Goal: Transaction & Acquisition: Purchase product/service

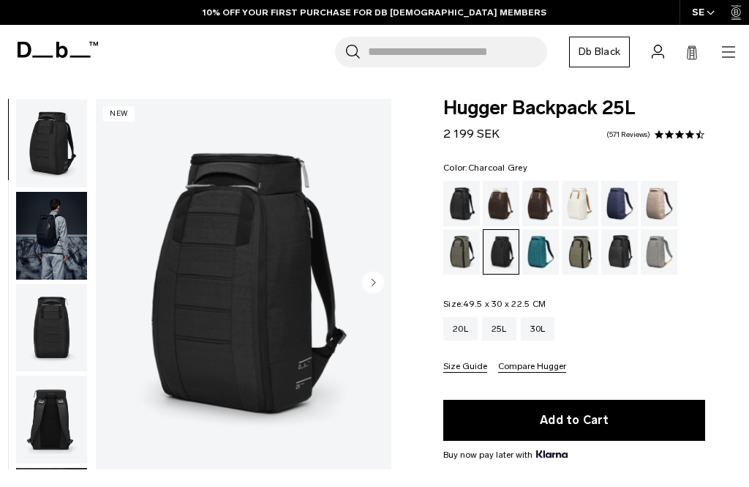
click at [57, 153] on img "button" at bounding box center [51, 144] width 71 height 88
click at [624, 259] on div "Reflective Black" at bounding box center [619, 251] width 37 height 45
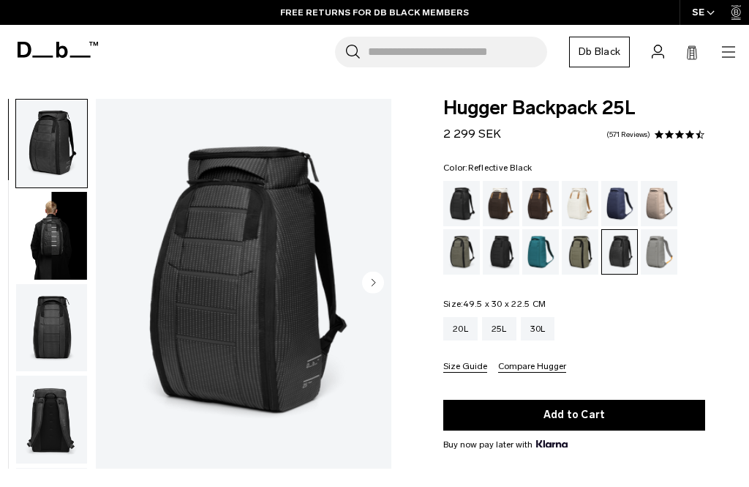
click at [53, 234] on img "button" at bounding box center [51, 236] width 71 height 88
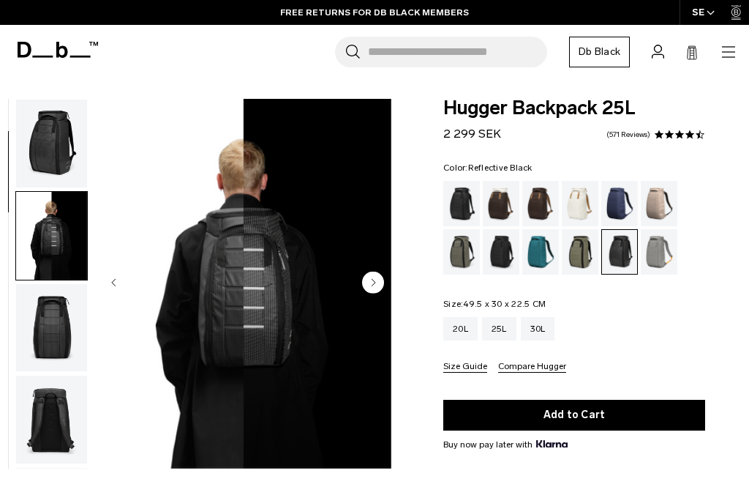
scroll to position [93, 0]
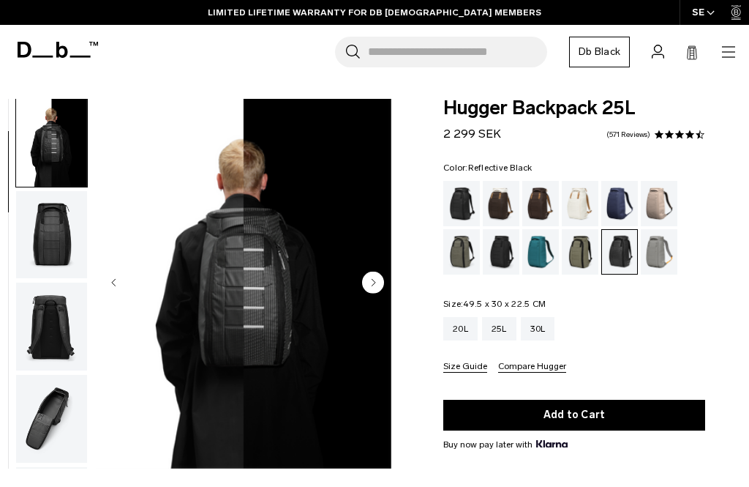
click at [378, 286] on circle "Next slide" at bounding box center [373, 282] width 22 height 22
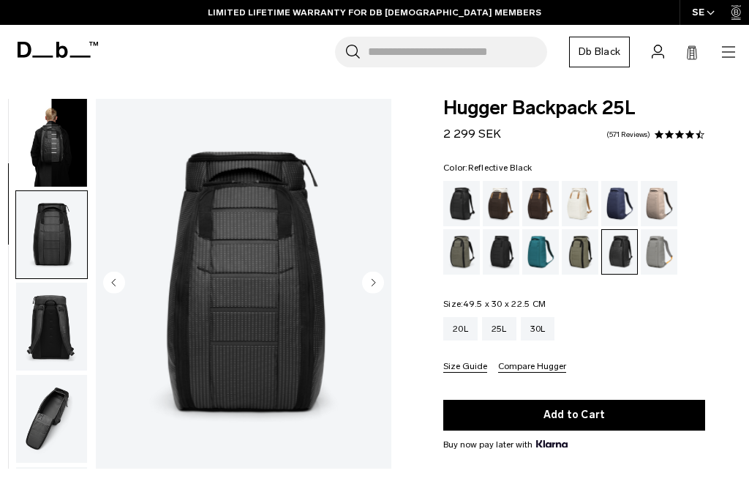
scroll to position [186, 0]
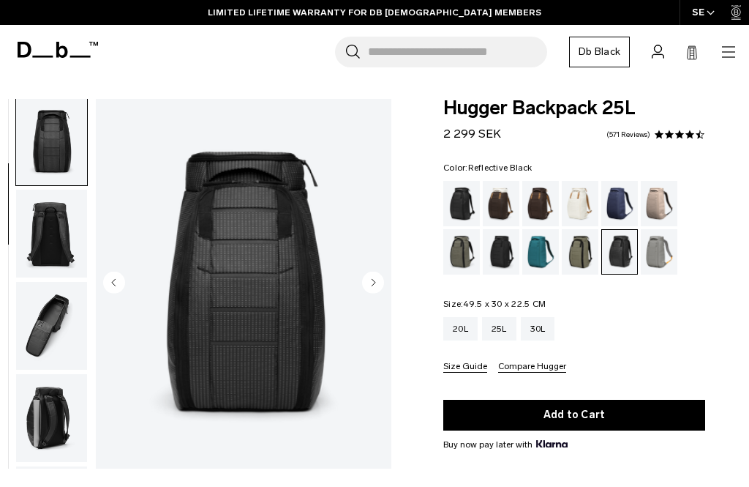
click at [370, 286] on circle "Next slide" at bounding box center [373, 282] width 22 height 22
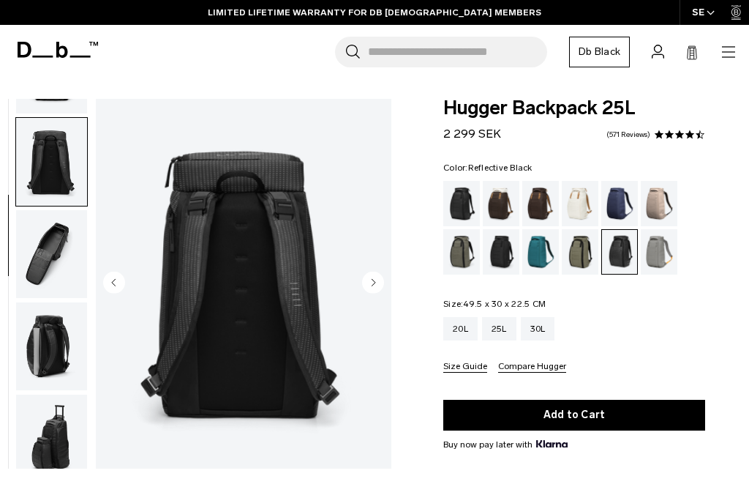
scroll to position [280, 0]
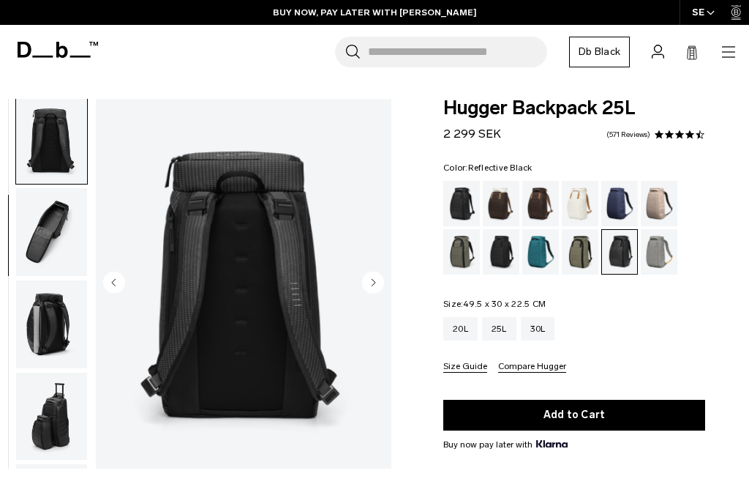
click at [371, 291] on circle "Next slide" at bounding box center [373, 282] width 22 height 22
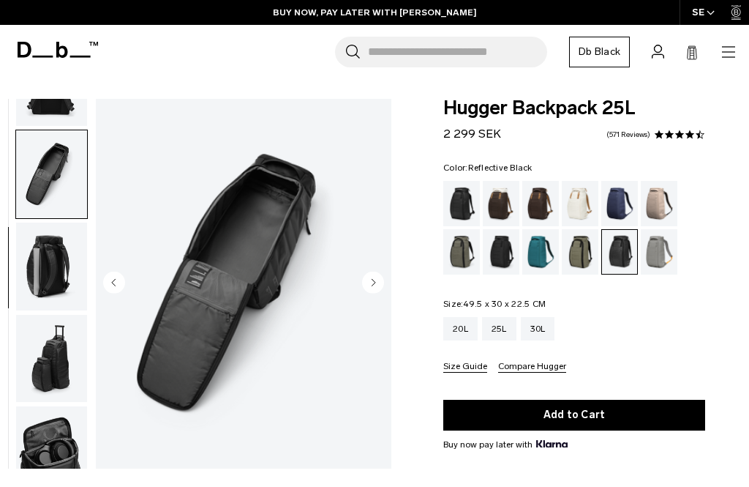
scroll to position [372, 0]
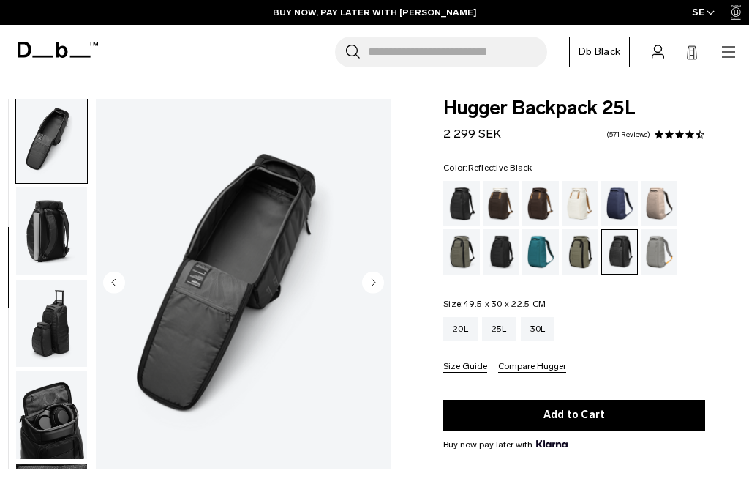
click at [375, 295] on button "Next slide" at bounding box center [373, 283] width 22 height 25
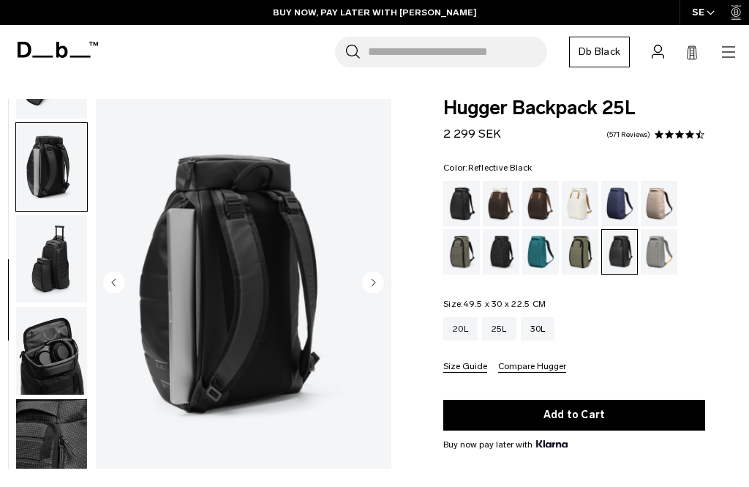
scroll to position [465, 0]
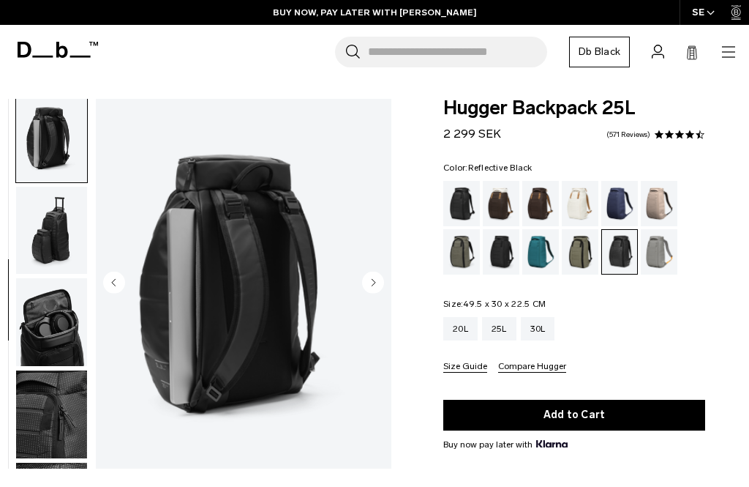
click at [374, 288] on circle "Next slide" at bounding box center [373, 282] width 22 height 22
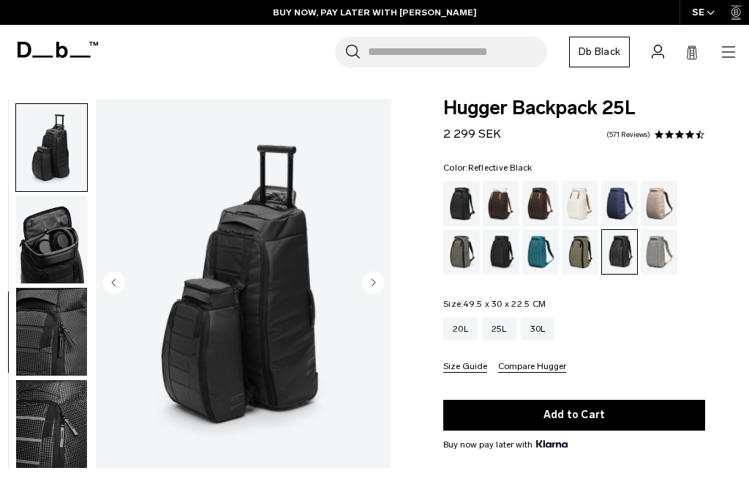
scroll to position [558, 0]
click at [375, 289] on circle "Next slide" at bounding box center [373, 282] width 22 height 22
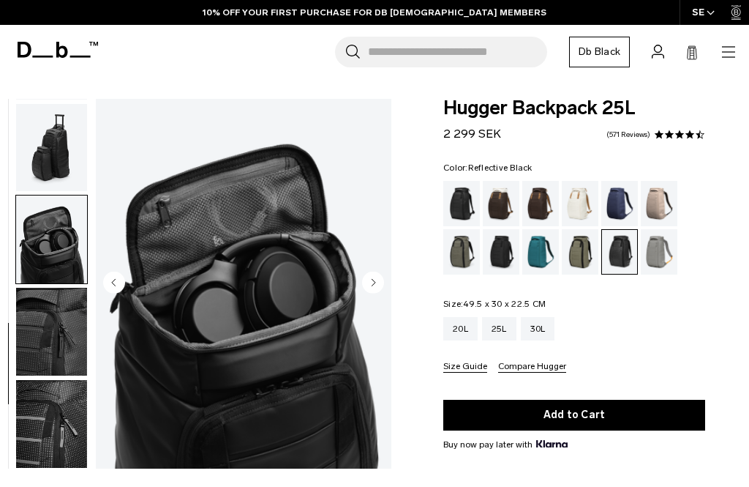
click at [369, 291] on circle "Next slide" at bounding box center [373, 282] width 22 height 22
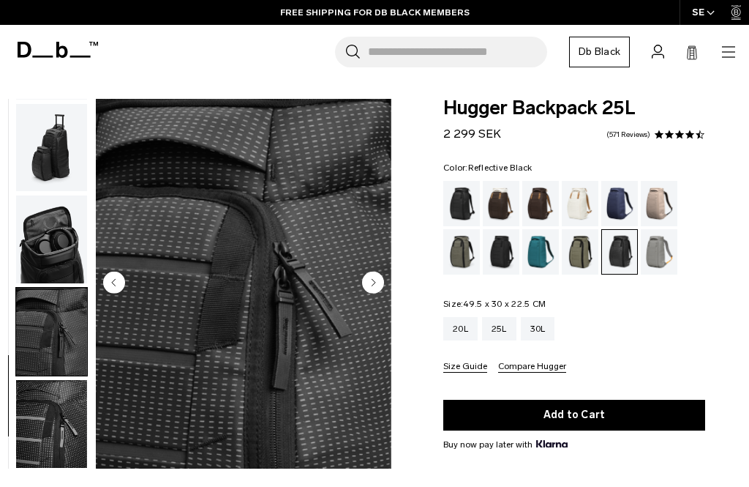
click at [372, 275] on circle "Next slide" at bounding box center [373, 282] width 22 height 22
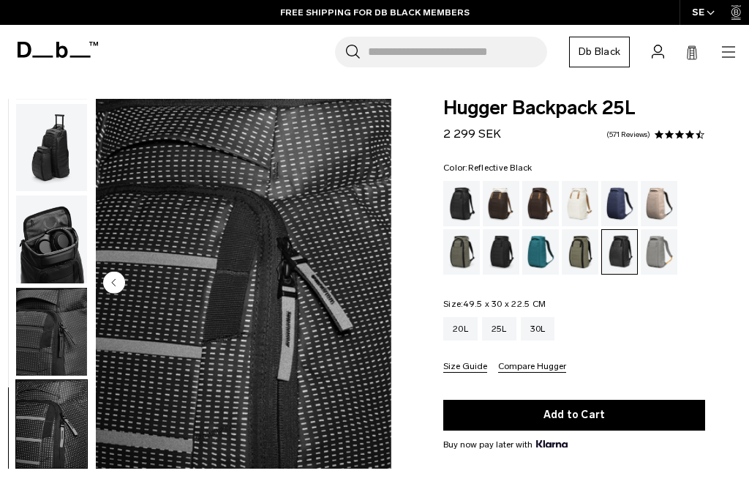
click at [109, 286] on circle "Previous slide" at bounding box center [114, 282] width 22 height 22
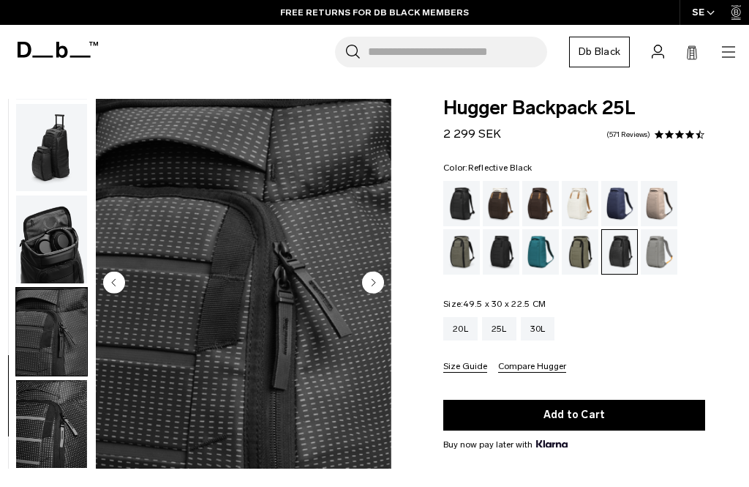
click at [120, 286] on circle "Previous slide" at bounding box center [114, 282] width 22 height 22
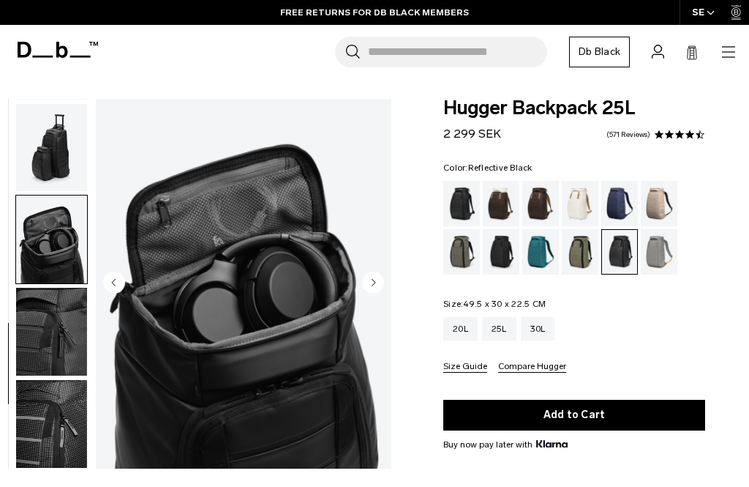
click at [114, 286] on circle "Previous slide" at bounding box center [114, 282] width 22 height 22
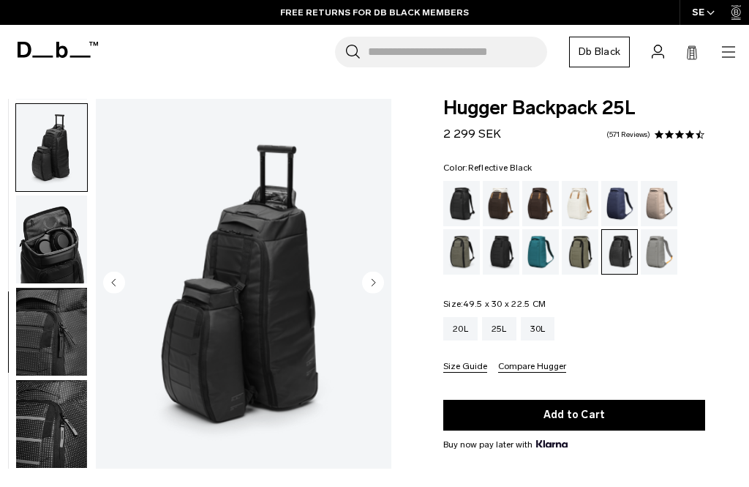
click at [113, 288] on circle "Previous slide" at bounding box center [114, 282] width 22 height 22
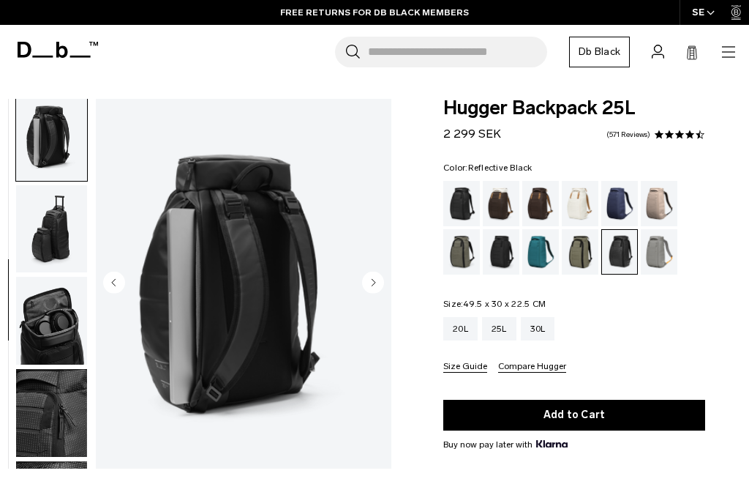
scroll to position [465, 0]
click at [115, 291] on circle "Previous slide" at bounding box center [114, 282] width 22 height 22
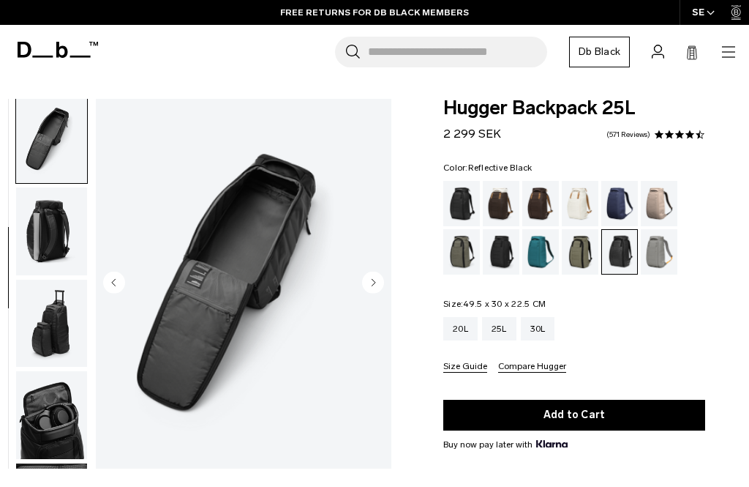
click at [120, 284] on circle "Previous slide" at bounding box center [114, 282] width 22 height 22
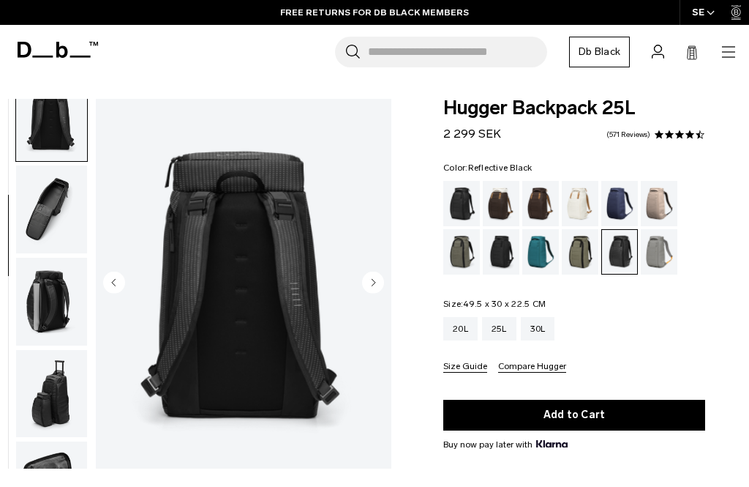
scroll to position [280, 0]
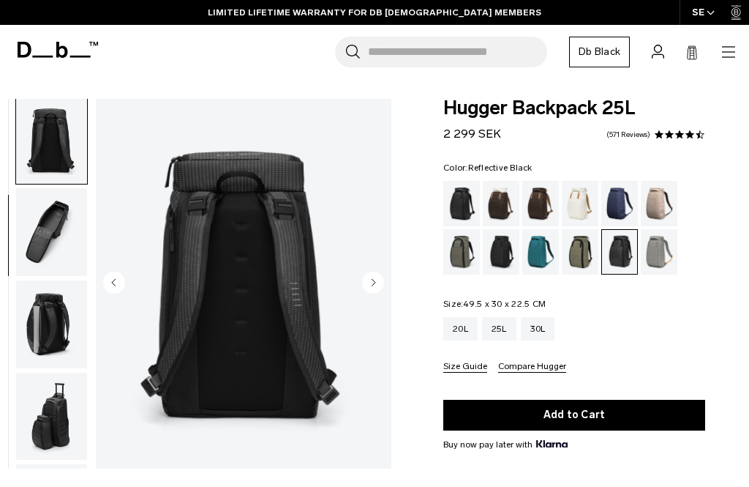
click at [121, 293] on button "Previous slide" at bounding box center [114, 283] width 22 height 25
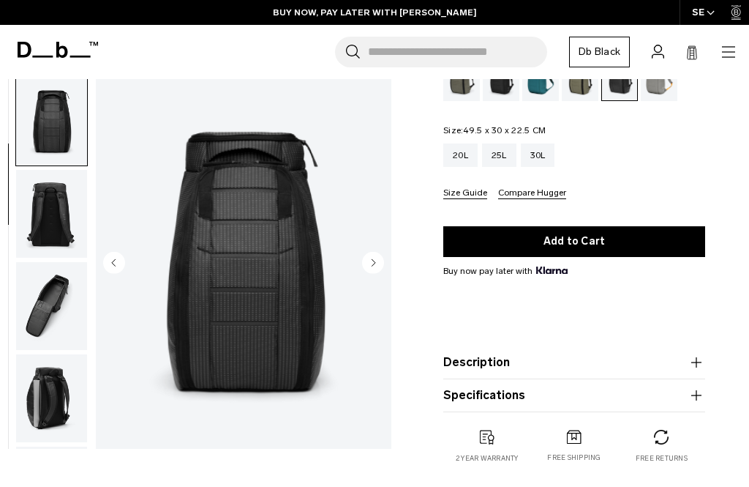
scroll to position [0, 0]
